Goal: Information Seeking & Learning: Check status

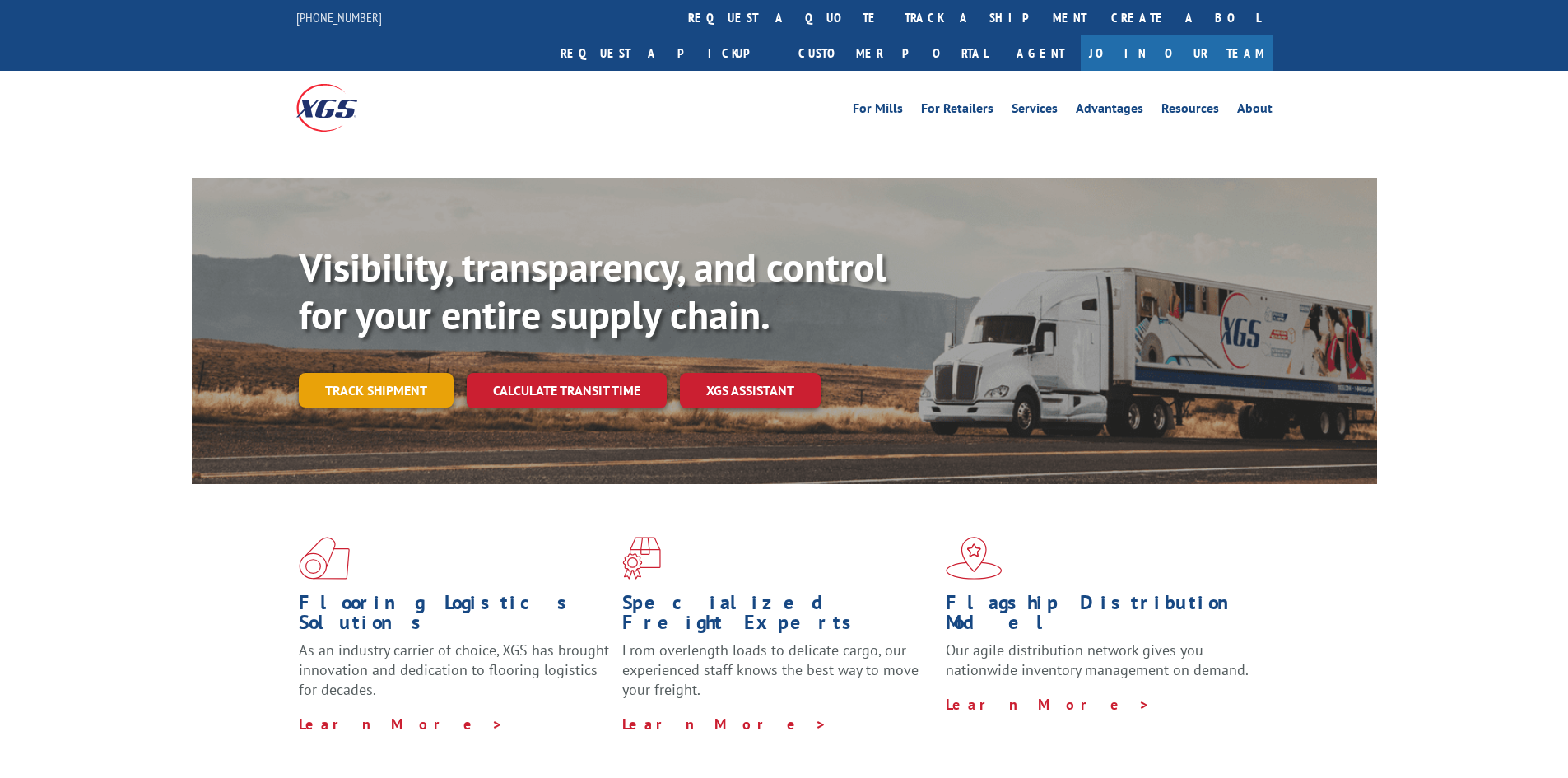
click at [384, 357] on div "Visibility, transparency, and control for your entire supply chain. Track shipm…" at bounding box center [838, 358] width 1079 height 230
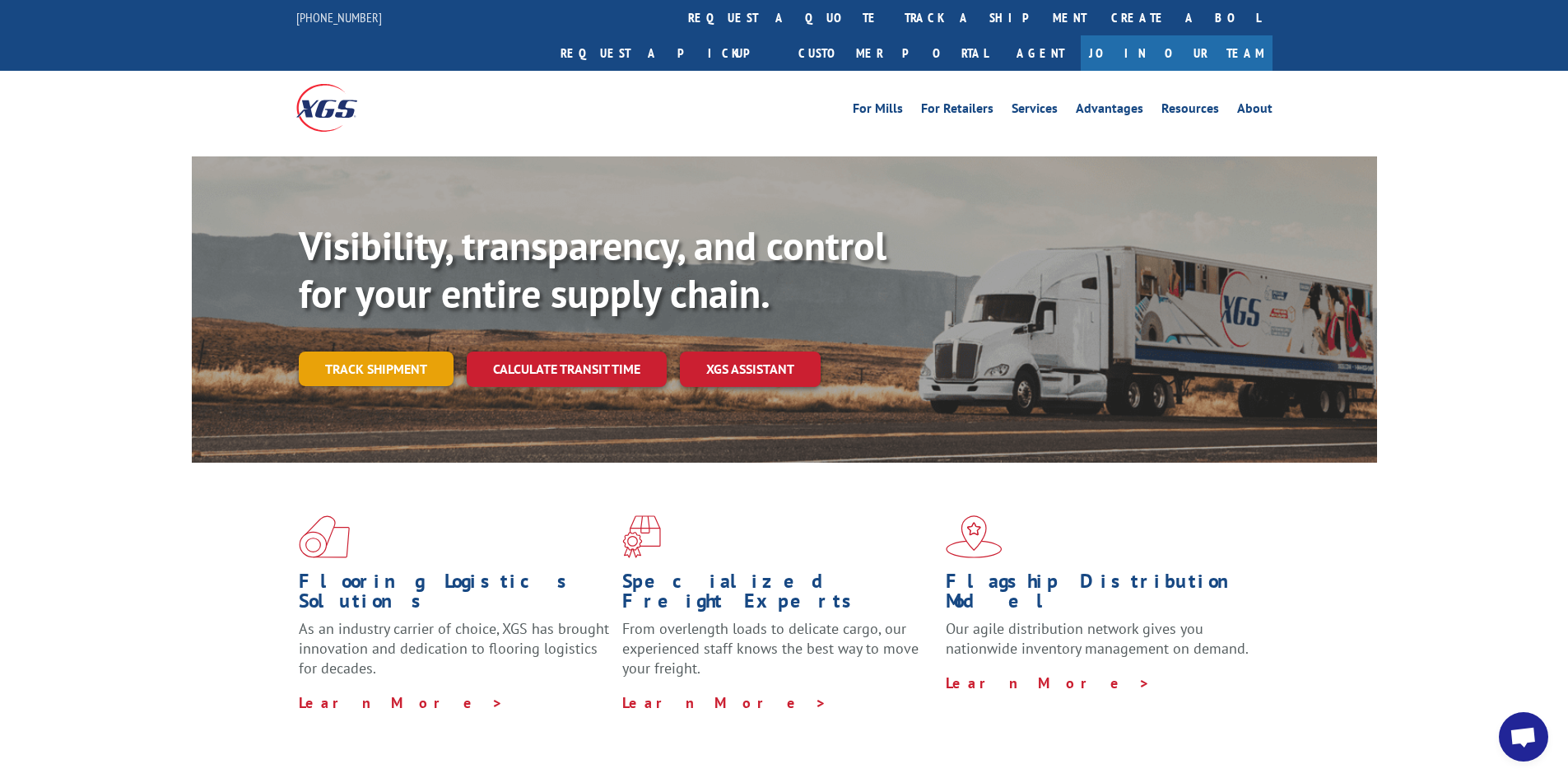
click at [335, 352] on link "Track shipment" at bounding box center [376, 368] width 154 height 34
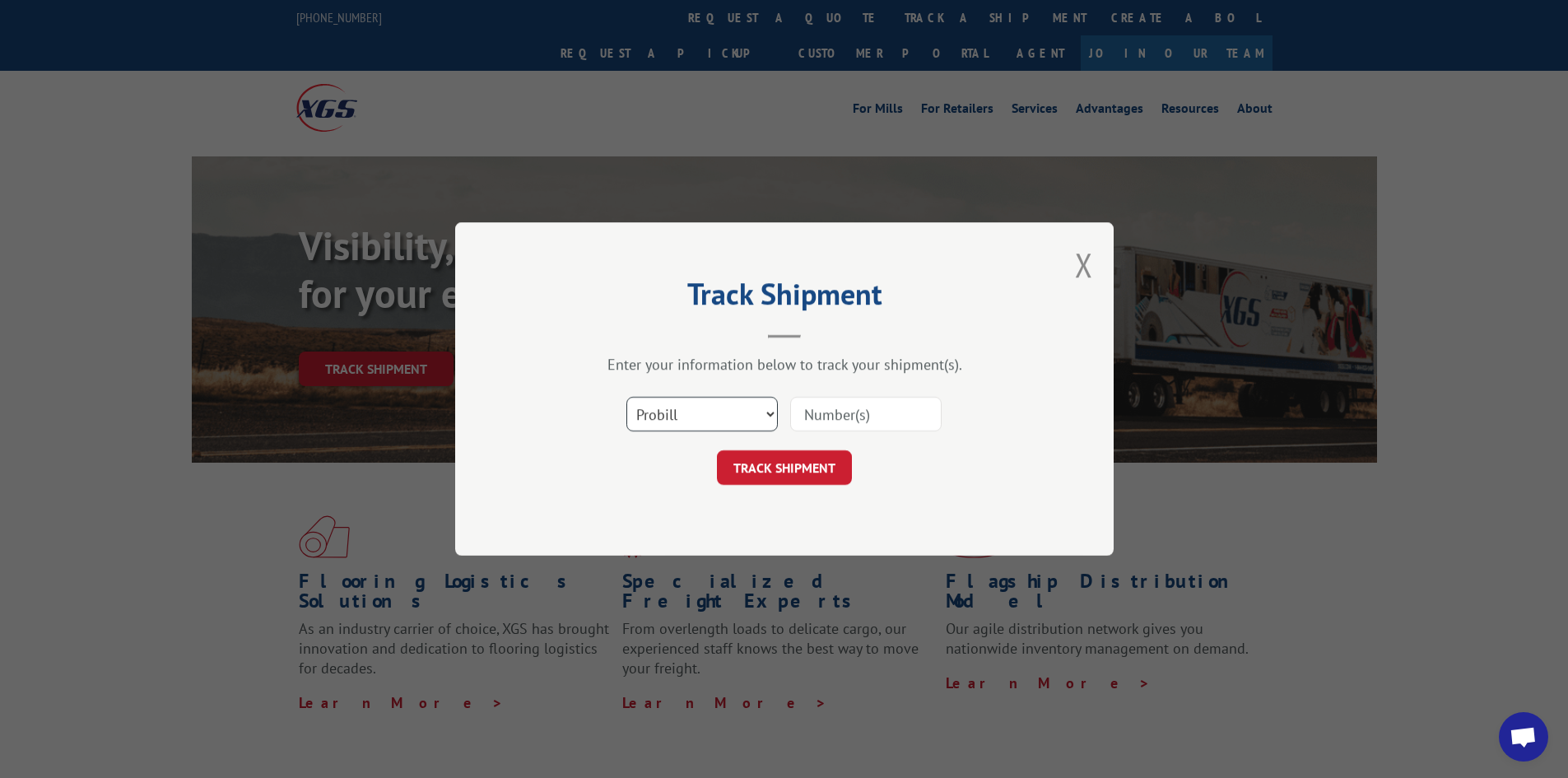
click at [727, 421] on select "Select category... Probill BOL PO" at bounding box center [701, 413] width 151 height 34
select select "po"
click at [626, 397] on select "Select category... Probill BOL PO" at bounding box center [701, 413] width 151 height 34
click at [851, 411] on input at bounding box center [866, 413] width 151 height 34
paste input "45522595"
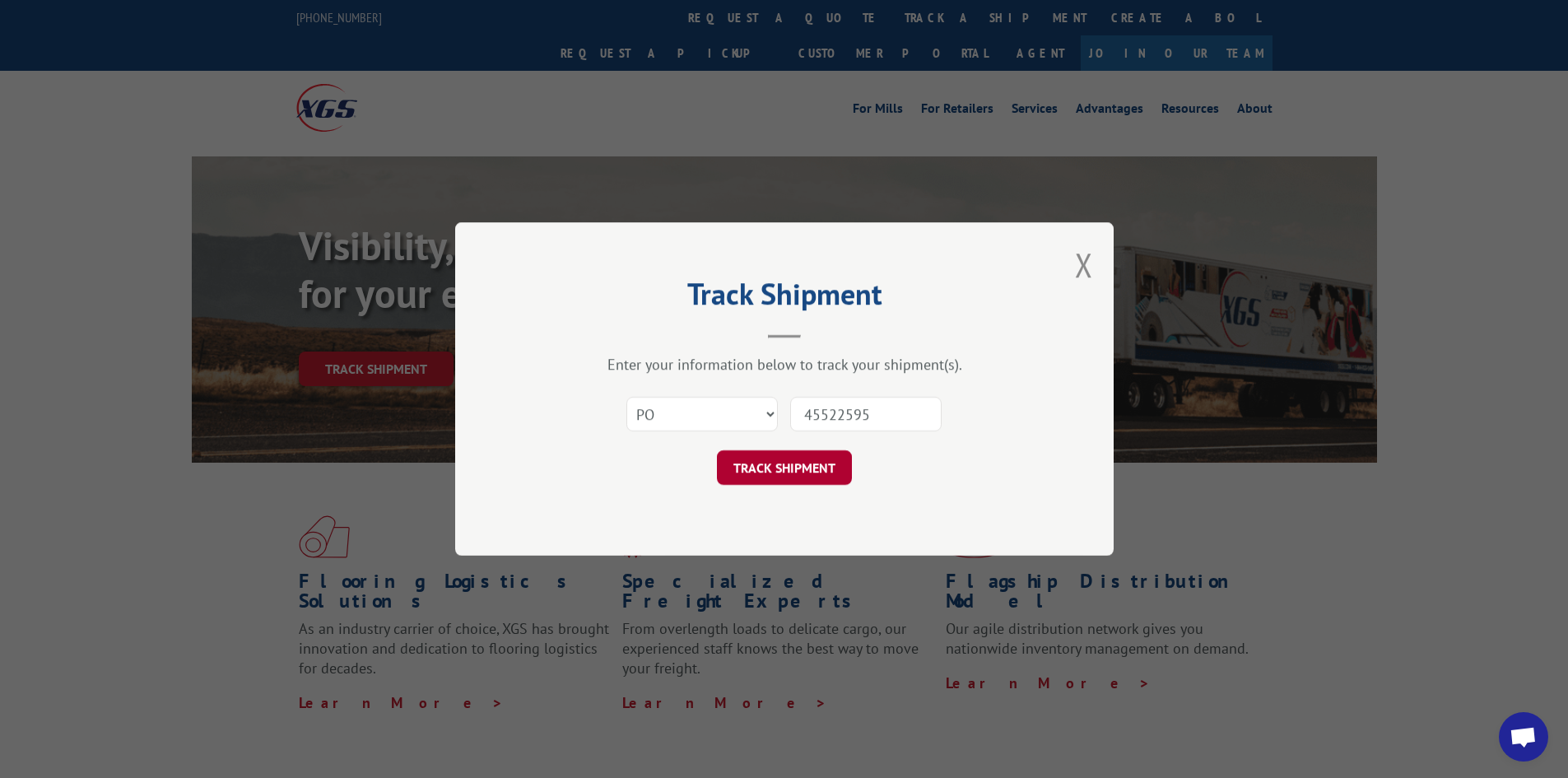
type input "45522595"
click at [813, 459] on button "TRACK SHIPMENT" at bounding box center [784, 467] width 135 height 34
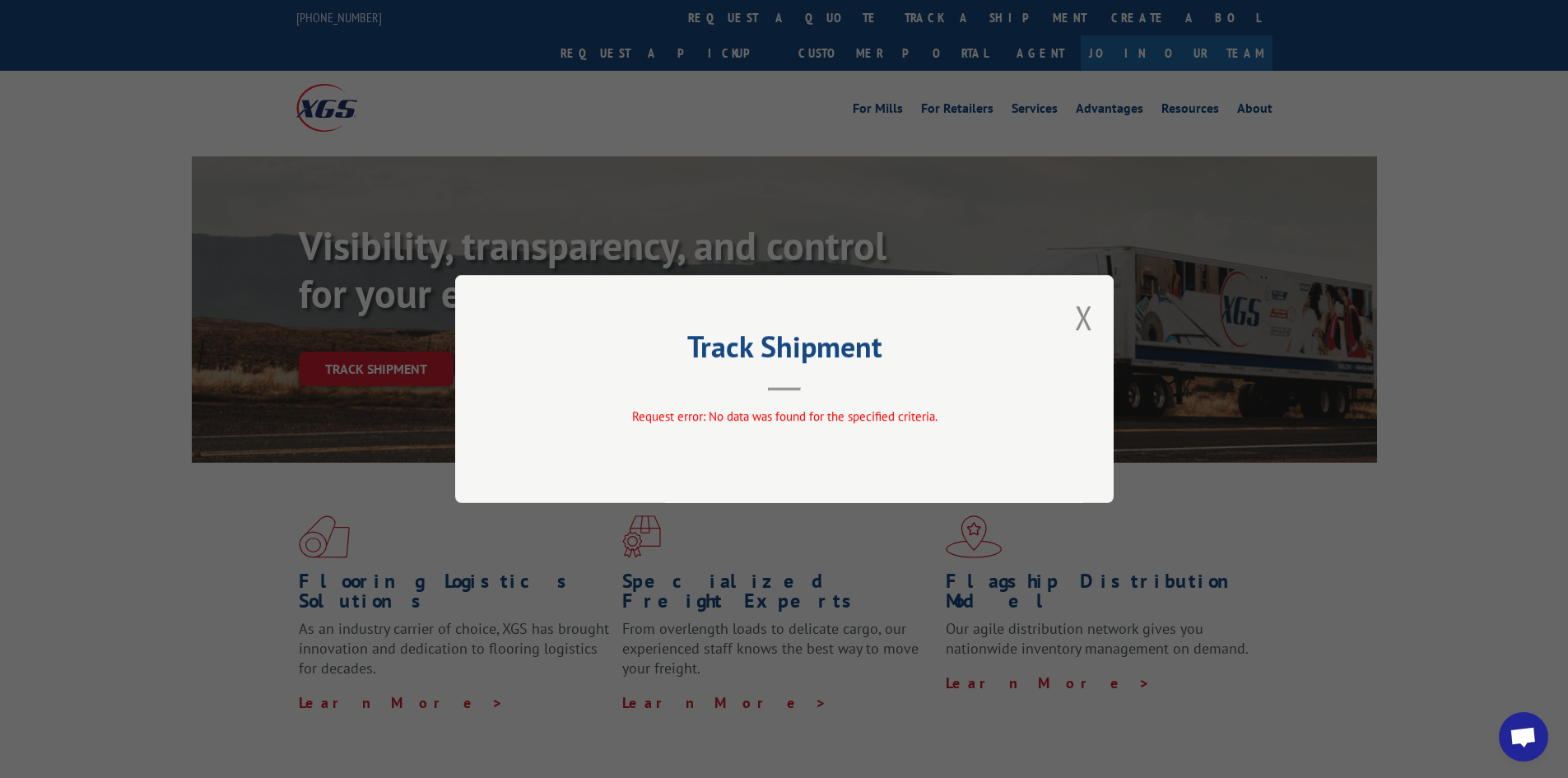
click at [1070, 323] on div "Track Shipment Request error: No data was found for the specified criteria." at bounding box center [784, 388] width 658 height 228
click at [1074, 318] on div "Track Shipment Request error: No data was found for the specified criteria." at bounding box center [784, 388] width 658 height 228
click at [1078, 318] on button "Close modal" at bounding box center [1083, 317] width 19 height 44
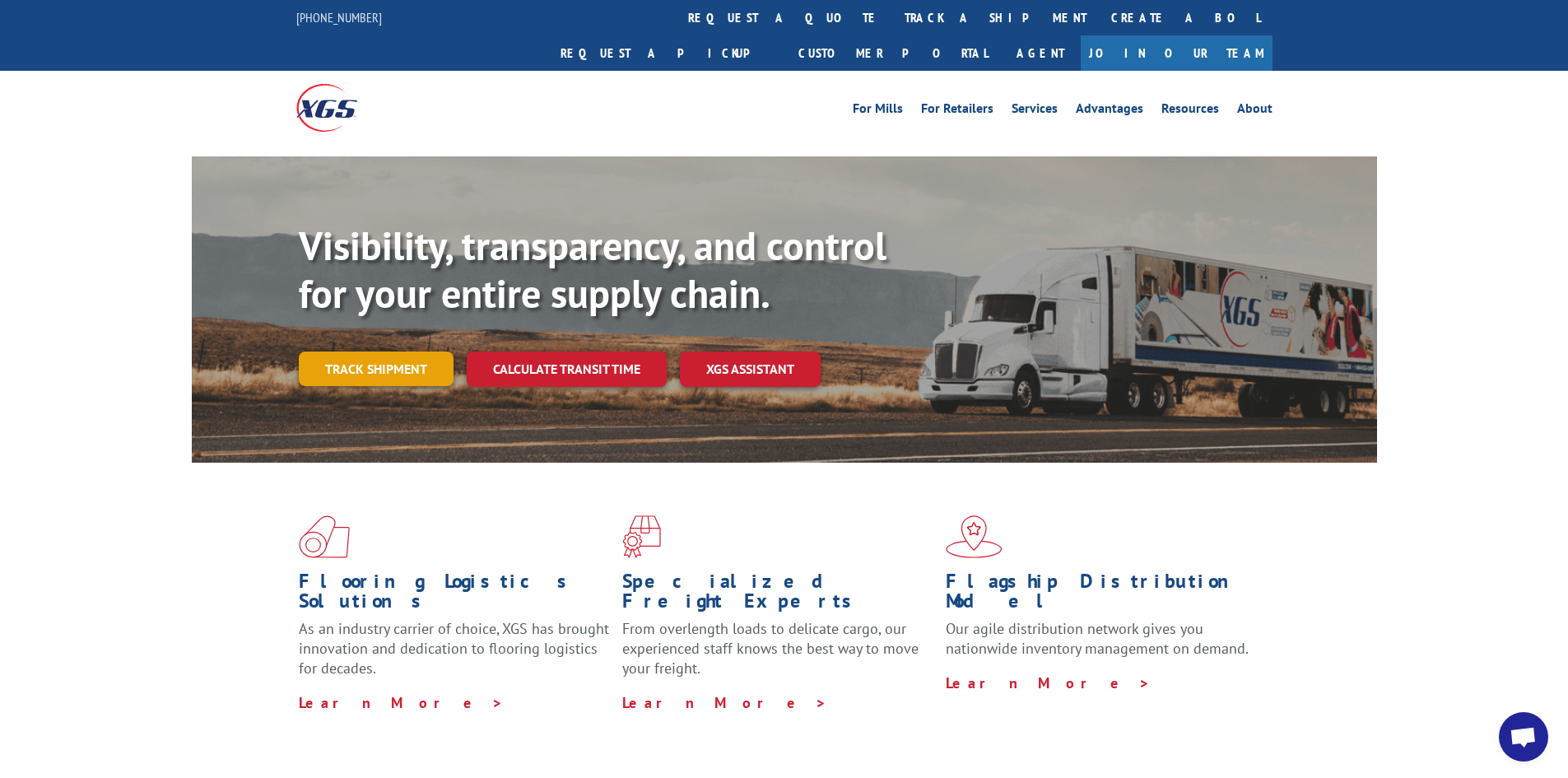
click at [382, 352] on link "Track shipment" at bounding box center [376, 368] width 154 height 34
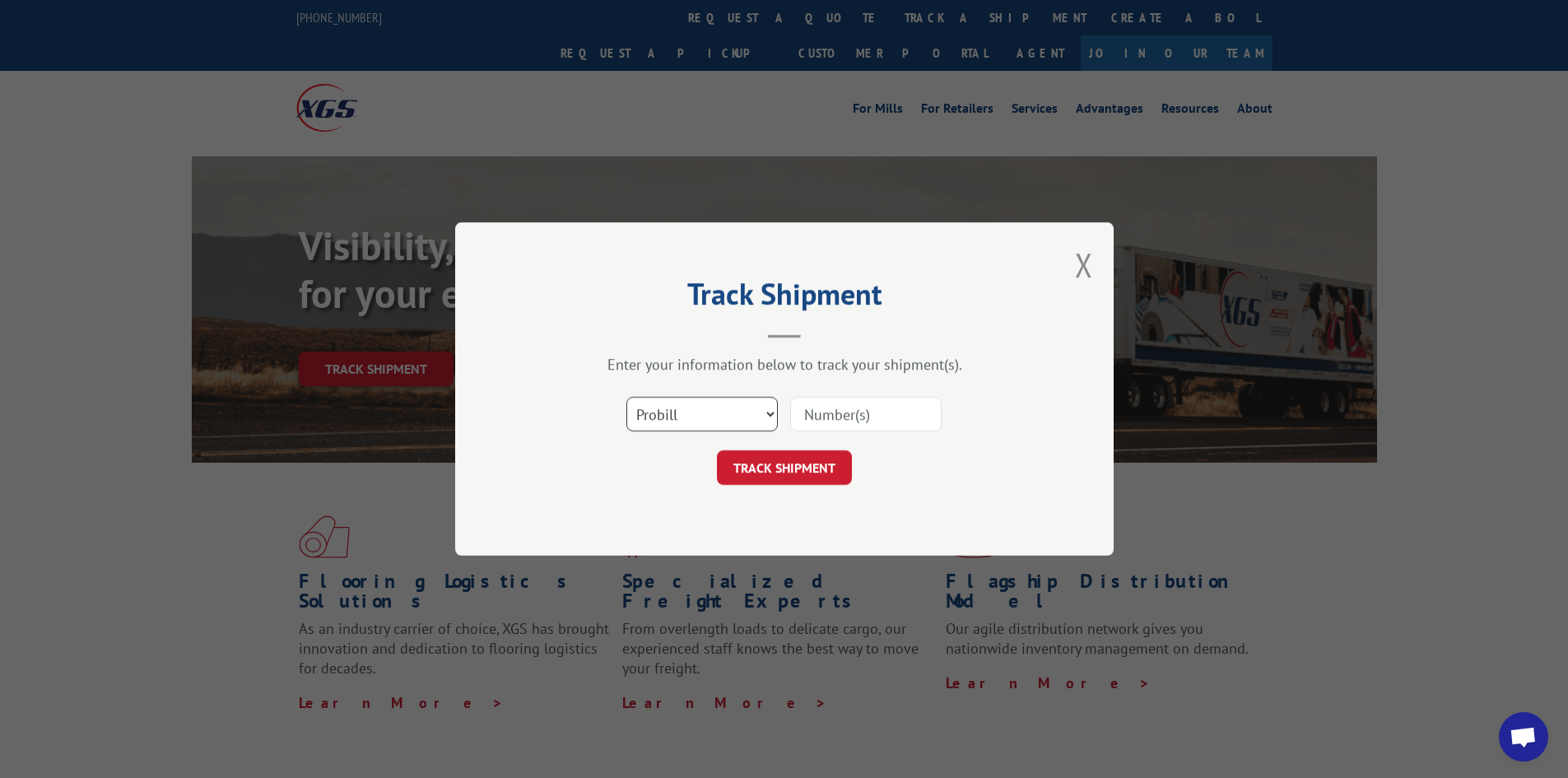
click at [754, 421] on select "Select category... Probill BOL PO" at bounding box center [701, 413] width 151 height 34
select select "po"
click at [626, 397] on select "Select category... Probill BOL PO" at bounding box center [701, 413] width 151 height 34
click at [883, 415] on input at bounding box center [866, 413] width 151 height 34
paste input "45411116"
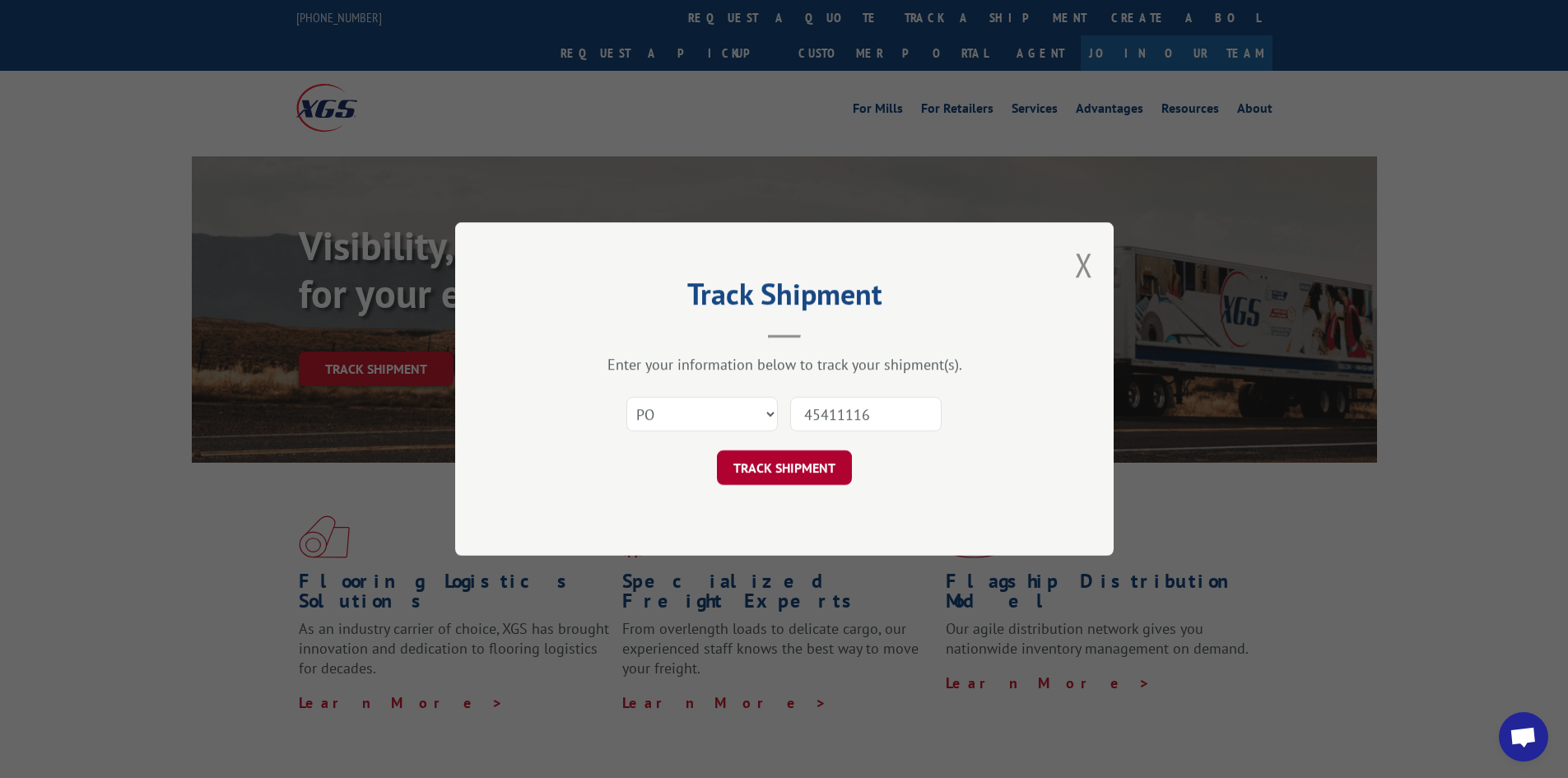
type input "45411116"
click at [824, 466] on button "TRACK SHIPMENT" at bounding box center [784, 467] width 135 height 34
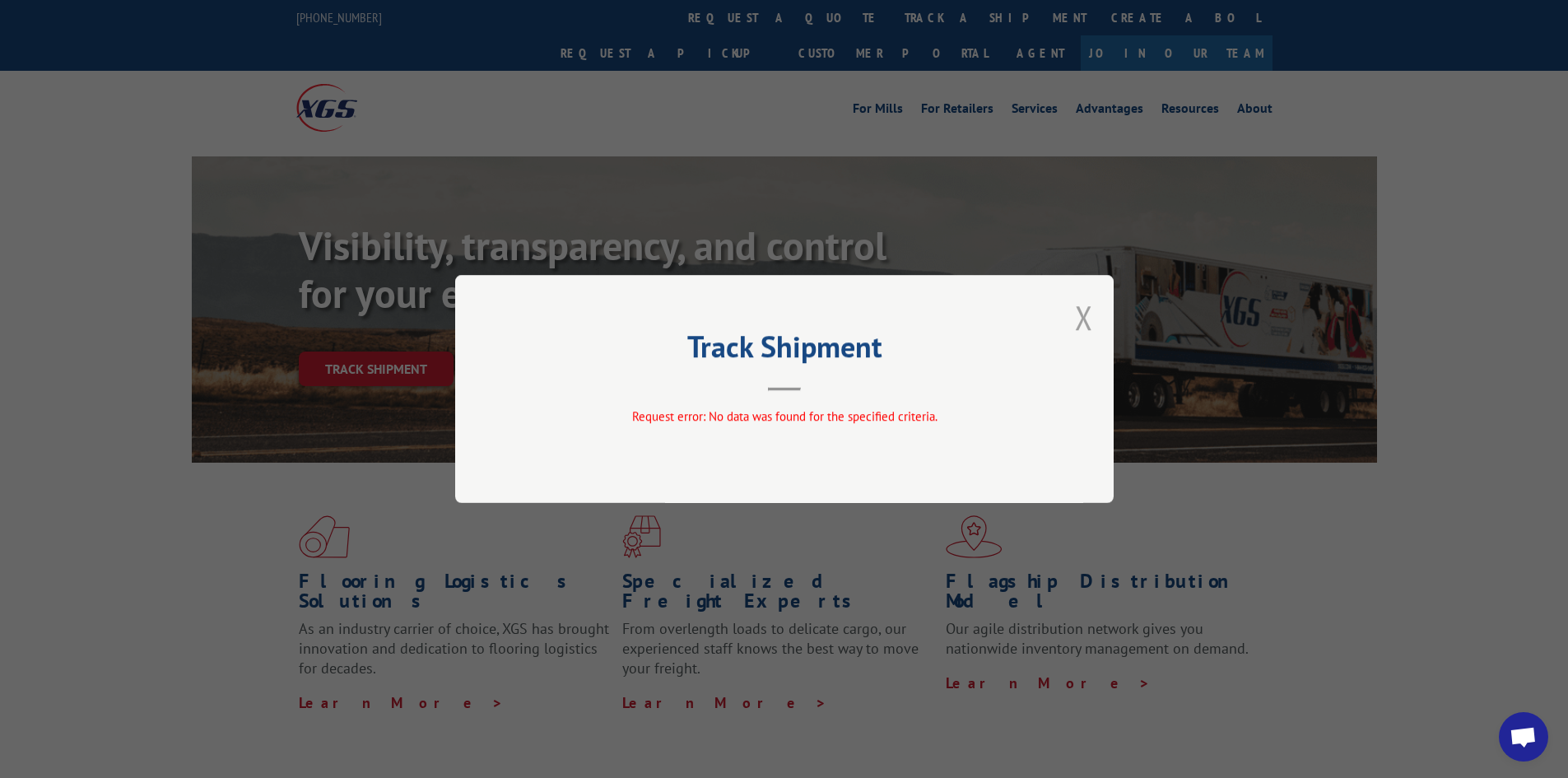
click at [1078, 319] on button "Close modal" at bounding box center [1083, 317] width 19 height 44
